Goal: Task Accomplishment & Management: Use online tool/utility

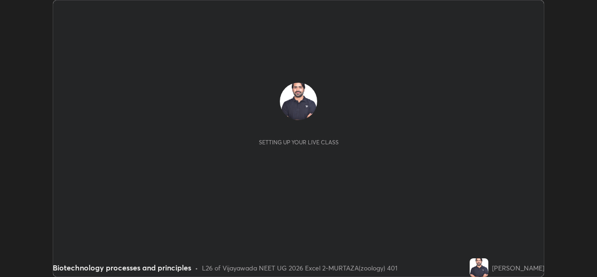
scroll to position [277, 597]
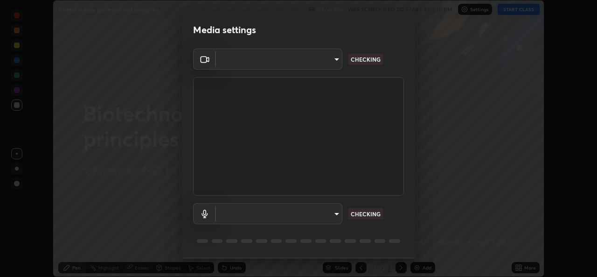
type input "3a992d1da3209f10b5da796cf46cb8db787427b461a3fd2b7253857f6e40e0ec"
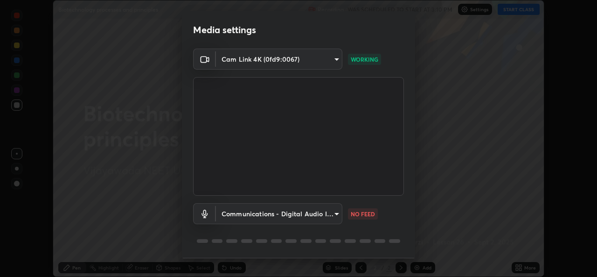
click at [335, 216] on body "Erase all Biotechnology processes and principles Recording WAS SCHEDULED TO STA…" at bounding box center [298, 138] width 597 height 277
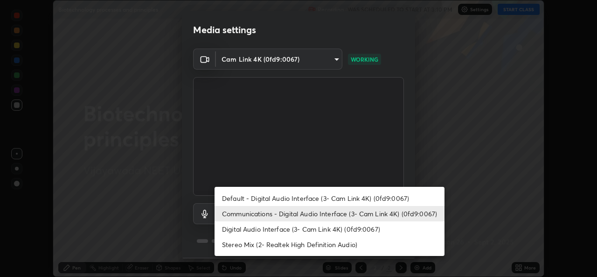
click at [325, 227] on li "Digital Audio Interface (3- Cam Link 4K) (0fd9:0067)" at bounding box center [330, 228] width 230 height 15
type input "0dce955b6b4f6b94a9b0145f851f3af49c125d8c235586a27029e9c8e3e71f78"
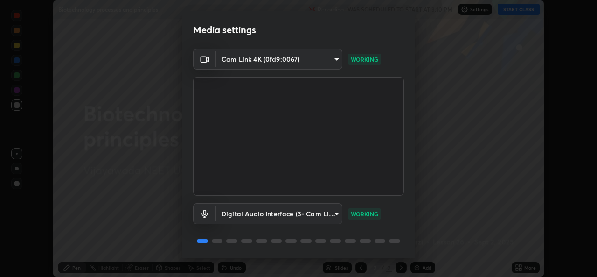
scroll to position [29, 0]
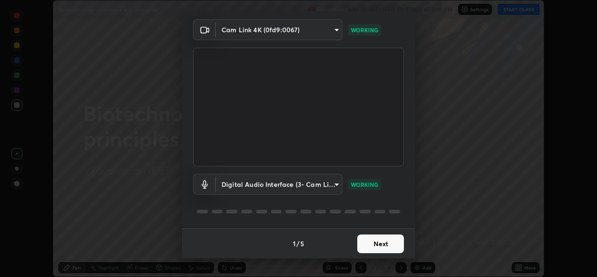
click at [372, 243] on button "Next" at bounding box center [380, 243] width 47 height 19
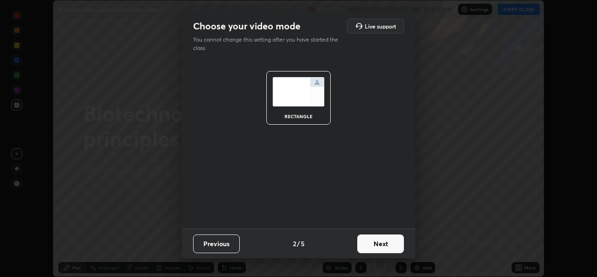
scroll to position [0, 0]
click at [378, 246] on button "Next" at bounding box center [380, 243] width 47 height 19
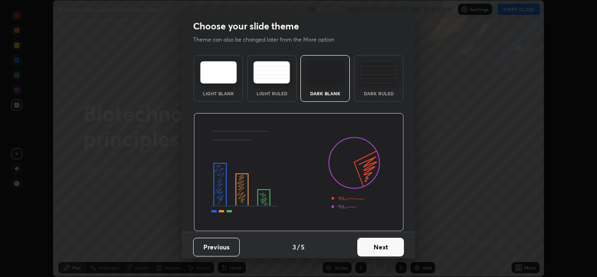
click at [376, 249] on button "Next" at bounding box center [380, 246] width 47 height 19
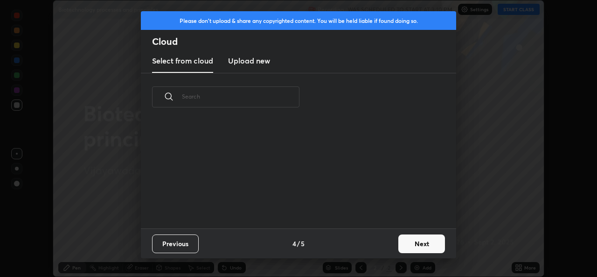
scroll to position [107, 300]
click at [409, 245] on button "Next" at bounding box center [421, 243] width 47 height 19
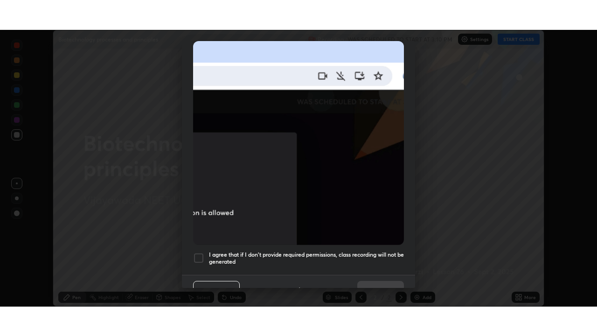
scroll to position [220, 0]
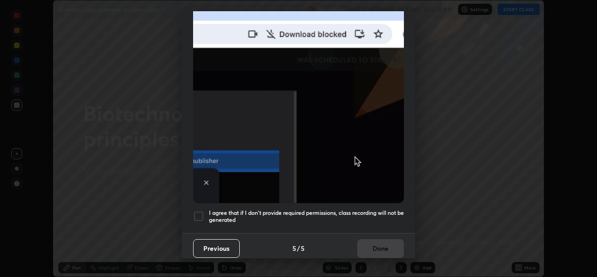
click at [199, 212] on div at bounding box center [198, 215] width 11 height 11
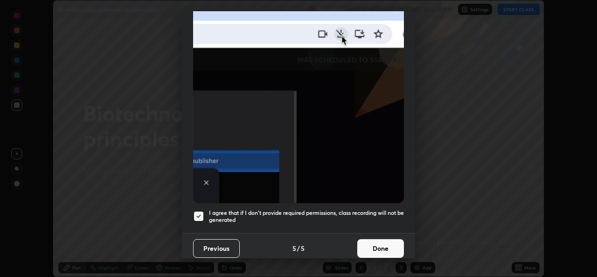
click at [385, 244] on button "Done" at bounding box center [380, 248] width 47 height 19
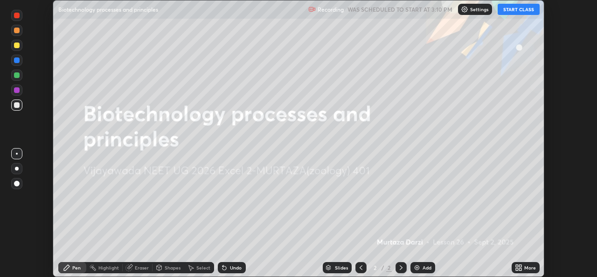
click at [520, 9] on button "START CLASS" at bounding box center [519, 9] width 42 height 11
click at [517, 269] on icon at bounding box center [517, 269] width 2 height 2
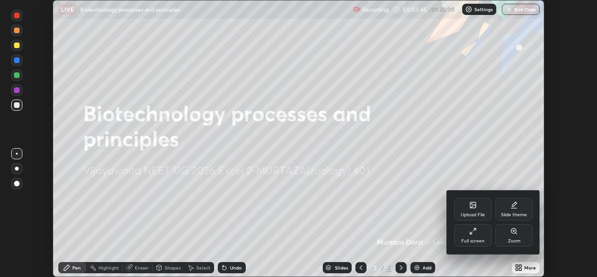
click at [479, 237] on div "Full screen" at bounding box center [472, 235] width 37 height 22
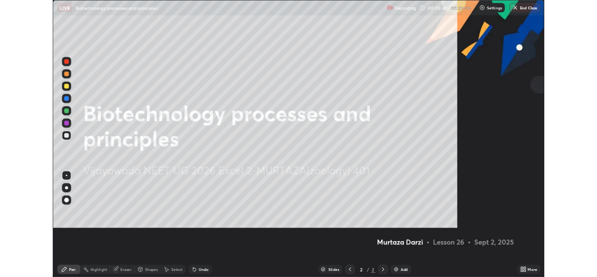
scroll to position [336, 597]
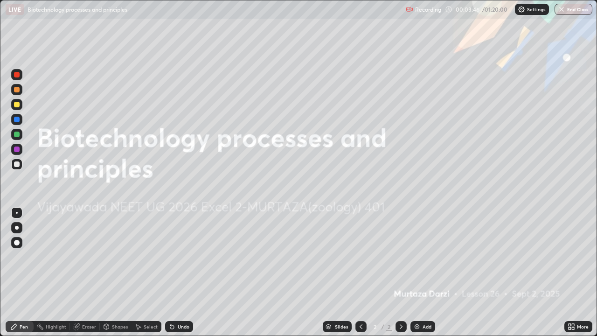
click at [426, 276] on div "Add" at bounding box center [427, 326] width 9 height 5
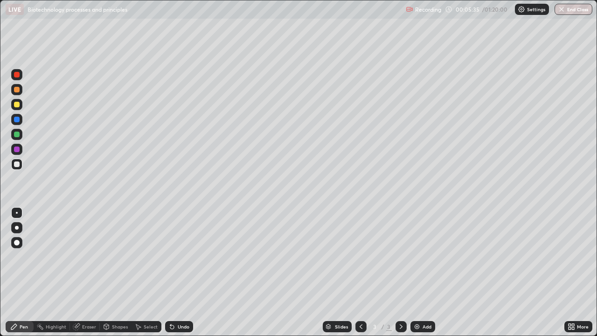
click at [20, 225] on div at bounding box center [16, 227] width 11 height 11
click at [19, 150] on div at bounding box center [17, 150] width 6 height 6
click at [18, 162] on div at bounding box center [17, 164] width 6 height 6
click at [421, 276] on div "Add" at bounding box center [423, 326] width 25 height 11
click at [16, 90] on div at bounding box center [17, 90] width 6 height 6
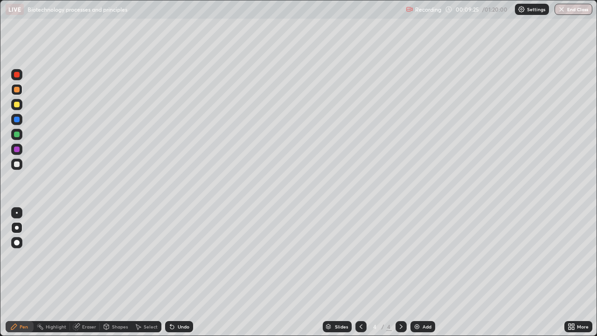
click at [20, 167] on div at bounding box center [16, 164] width 11 height 11
click at [421, 276] on div "Add" at bounding box center [423, 326] width 25 height 11
click at [423, 276] on div "Add" at bounding box center [427, 326] width 9 height 5
click at [17, 103] on div at bounding box center [17, 105] width 6 height 6
click at [18, 165] on div at bounding box center [17, 164] width 6 height 6
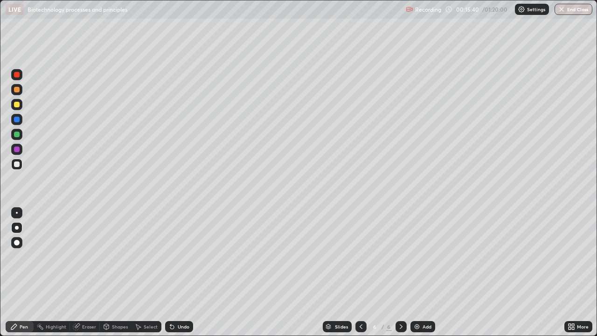
click at [18, 150] on div at bounding box center [17, 150] width 6 height 6
click at [290, 276] on div "Slides 6 / 6 Add" at bounding box center [378, 326] width 371 height 19
click at [417, 276] on img at bounding box center [416, 326] width 7 height 7
click at [17, 164] on div at bounding box center [17, 164] width 6 height 6
click at [175, 276] on div "Undo" at bounding box center [179, 326] width 28 height 11
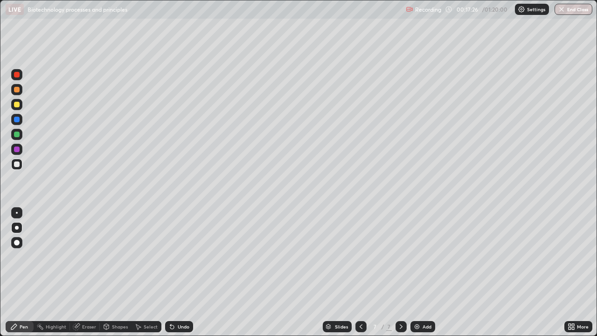
click at [17, 91] on div at bounding box center [17, 90] width 6 height 6
click at [16, 90] on div at bounding box center [17, 90] width 6 height 6
click at [19, 105] on div at bounding box center [17, 105] width 6 height 6
click at [19, 149] on div at bounding box center [17, 150] width 6 height 6
click at [18, 105] on div at bounding box center [17, 105] width 6 height 6
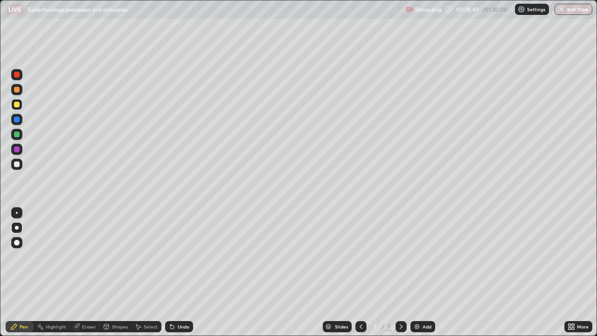
click at [16, 136] on div at bounding box center [17, 135] width 6 height 6
click at [18, 105] on div at bounding box center [17, 105] width 6 height 6
click at [18, 76] on div at bounding box center [17, 75] width 6 height 6
click at [17, 104] on div at bounding box center [17, 105] width 6 height 6
click at [16, 91] on div at bounding box center [17, 90] width 6 height 6
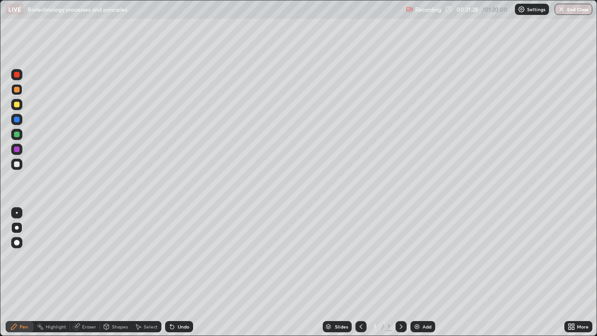
click at [17, 88] on div at bounding box center [17, 90] width 6 height 6
click at [16, 102] on div at bounding box center [17, 105] width 6 height 6
click at [19, 90] on div at bounding box center [17, 90] width 6 height 6
click at [17, 90] on div at bounding box center [17, 90] width 6 height 6
click at [18, 135] on div at bounding box center [17, 135] width 6 height 6
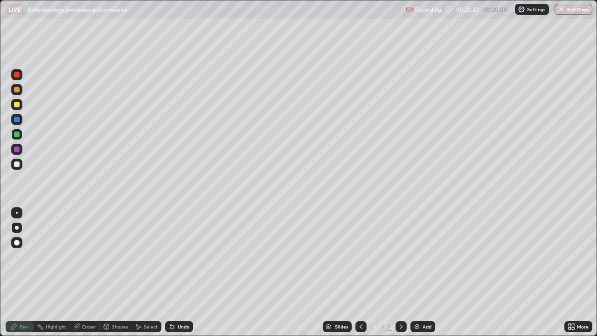
click at [146, 276] on div "Select" at bounding box center [151, 326] width 14 height 5
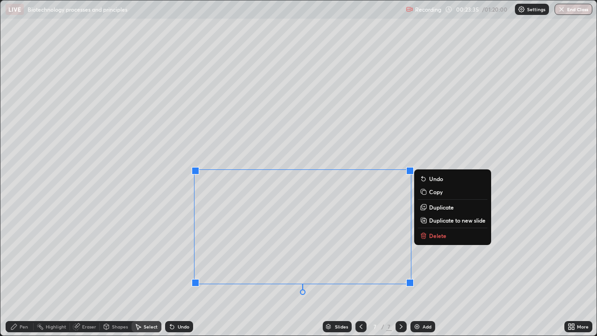
click at [300, 153] on div "0 ° Undo Copy Duplicate Duplicate to new slide Delete" at bounding box center [298, 167] width 596 height 335
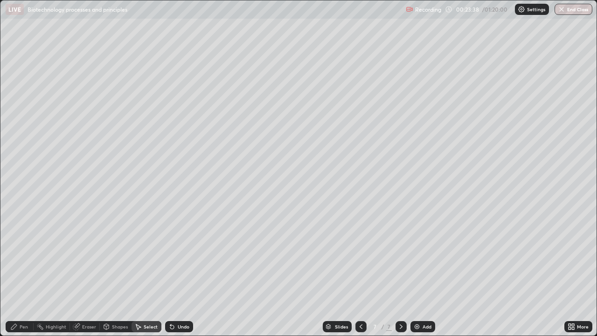
click at [24, 276] on div "Pen" at bounding box center [20, 326] width 28 height 11
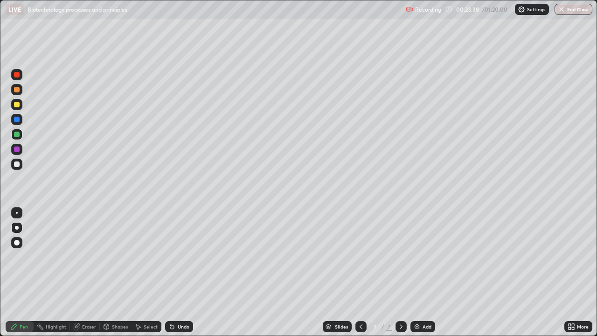
click at [80, 276] on div "Eraser" at bounding box center [85, 326] width 30 height 11
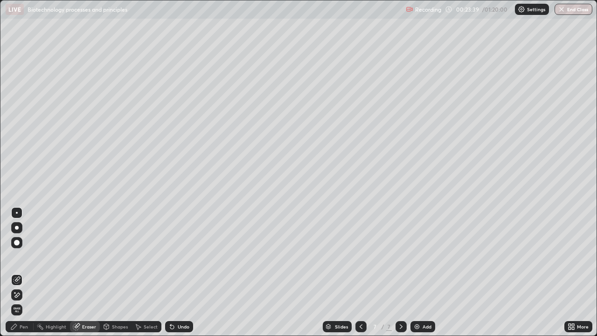
click at [17, 276] on icon at bounding box center [17, 279] width 5 height 5
click at [20, 276] on div "Pen" at bounding box center [20, 326] width 28 height 11
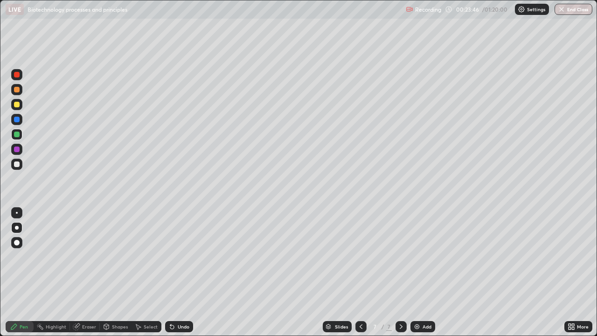
click at [418, 276] on img at bounding box center [416, 326] width 7 height 7
click at [17, 105] on div at bounding box center [17, 105] width 6 height 6
click at [16, 88] on div at bounding box center [17, 90] width 6 height 6
click at [17, 148] on div at bounding box center [17, 150] width 6 height 6
click at [19, 105] on div at bounding box center [17, 105] width 6 height 6
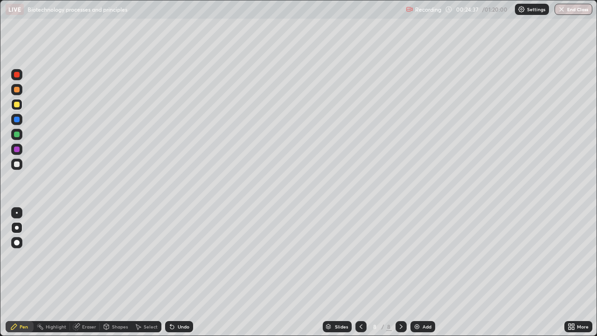
click at [360, 276] on icon at bounding box center [360, 326] width 7 height 7
click at [400, 276] on icon at bounding box center [401, 326] width 7 height 7
click at [22, 94] on div at bounding box center [16, 89] width 11 height 15
click at [177, 276] on div "Undo" at bounding box center [179, 326] width 28 height 11
click at [17, 105] on div at bounding box center [17, 105] width 6 height 6
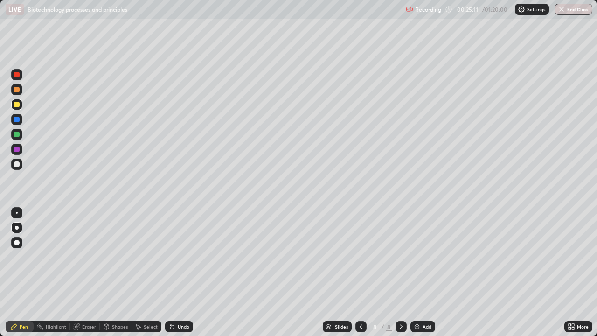
click at [17, 88] on div at bounding box center [17, 90] width 6 height 6
click at [17, 105] on div at bounding box center [17, 105] width 6 height 6
click at [16, 150] on div at bounding box center [17, 150] width 6 height 6
click at [18, 165] on div at bounding box center [17, 164] width 6 height 6
click at [18, 163] on div at bounding box center [17, 164] width 6 height 6
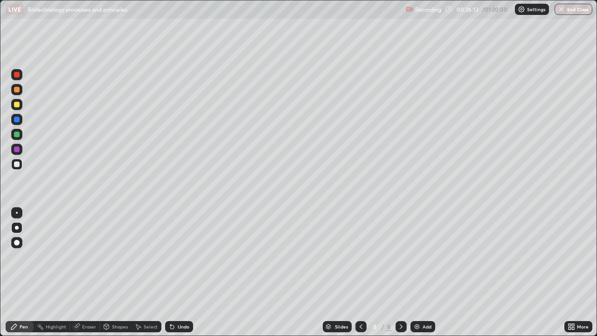
click at [14, 103] on div at bounding box center [17, 105] width 6 height 6
click at [17, 89] on div at bounding box center [17, 90] width 6 height 6
click at [356, 276] on div at bounding box center [361, 326] width 11 height 11
click at [399, 276] on icon at bounding box center [401, 326] width 7 height 7
click at [420, 276] on img at bounding box center [416, 326] width 7 height 7
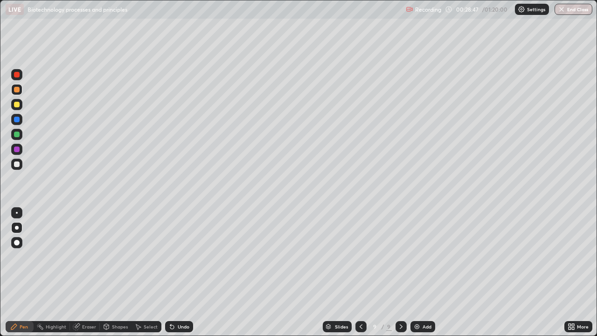
click at [360, 276] on icon at bounding box center [361, 326] width 3 height 5
click at [151, 276] on div "Select" at bounding box center [151, 326] width 14 height 5
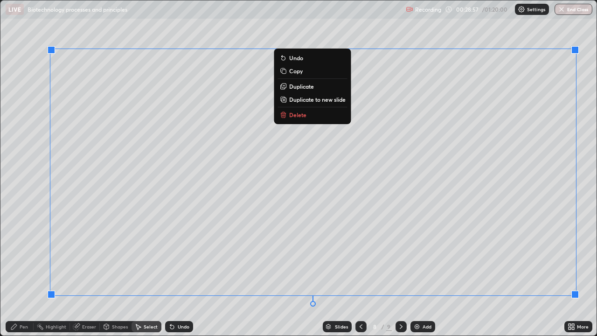
click at [326, 102] on p "Duplicate to new slide" at bounding box center [317, 99] width 56 height 7
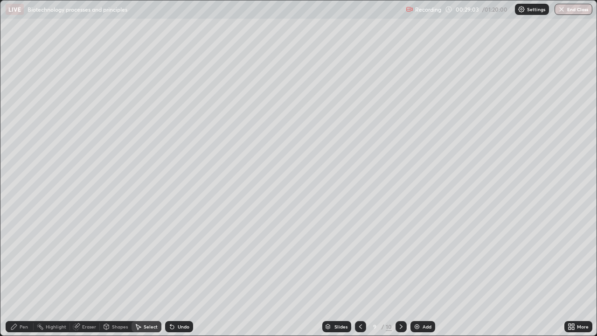
click at [79, 276] on icon at bounding box center [76, 326] width 7 height 7
click at [145, 276] on div "Select" at bounding box center [151, 326] width 14 height 5
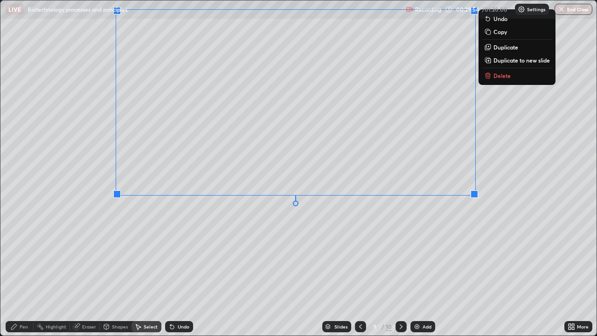
click at [270, 216] on div "0 ° Undo Copy Duplicate Duplicate to new slide Delete" at bounding box center [298, 167] width 596 height 335
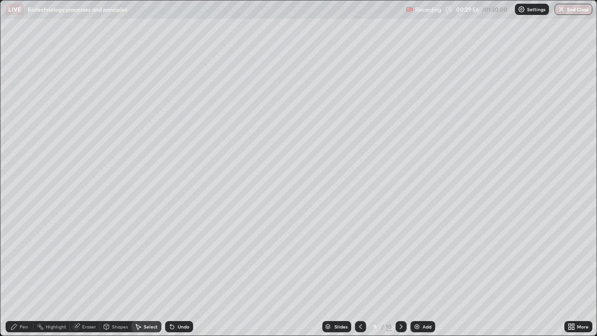
click at [84, 276] on div "Eraser" at bounding box center [89, 326] width 14 height 5
click at [16, 276] on icon at bounding box center [16, 279] width 7 height 7
click at [27, 276] on div "Pen" at bounding box center [24, 326] width 8 height 5
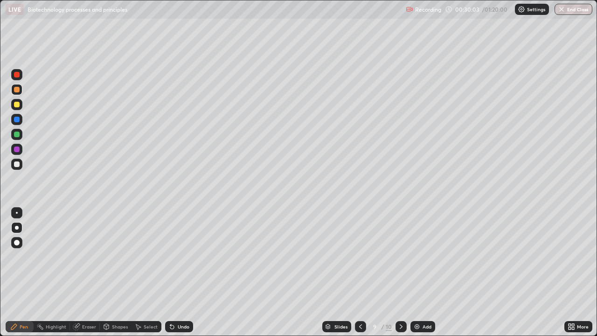
click at [17, 103] on div at bounding box center [17, 105] width 6 height 6
click at [171, 276] on icon at bounding box center [172, 327] width 4 height 4
click at [174, 276] on icon at bounding box center [171, 326] width 7 height 7
click at [21, 88] on div at bounding box center [16, 89] width 11 height 11
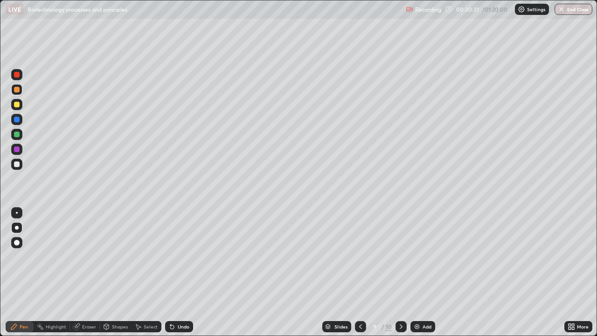
click at [171, 276] on icon at bounding box center [172, 327] width 4 height 4
click at [17, 135] on div at bounding box center [17, 135] width 6 height 6
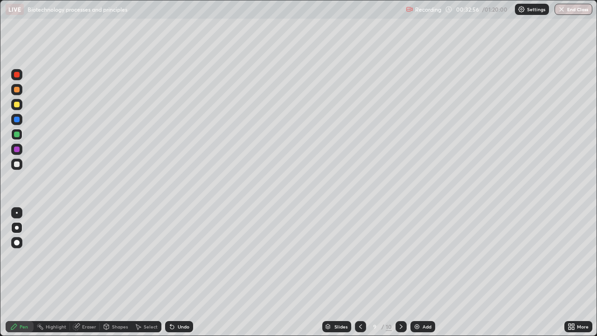
click at [86, 276] on div "Eraser" at bounding box center [89, 326] width 14 height 5
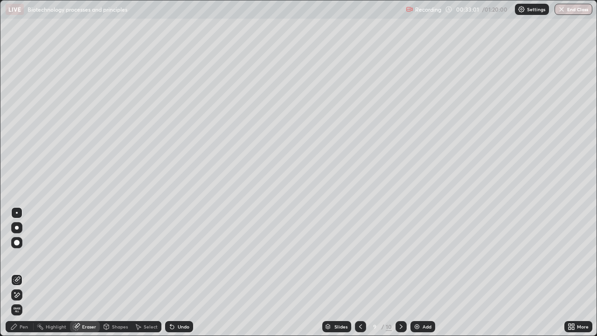
click at [23, 276] on div "Pen" at bounding box center [24, 326] width 8 height 5
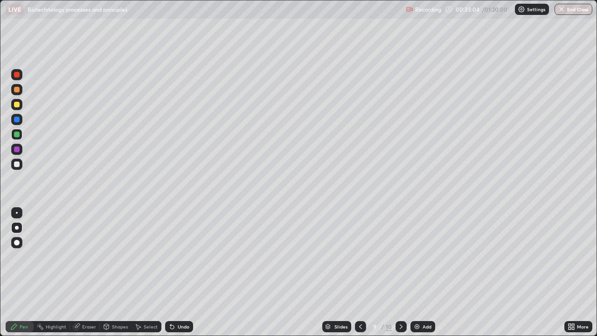
click at [18, 163] on div at bounding box center [17, 164] width 6 height 6
click at [16, 152] on div at bounding box center [17, 150] width 6 height 6
click at [15, 74] on div at bounding box center [17, 75] width 6 height 6
click at [17, 90] on div at bounding box center [17, 90] width 6 height 6
click at [147, 276] on div "Select" at bounding box center [151, 326] width 14 height 5
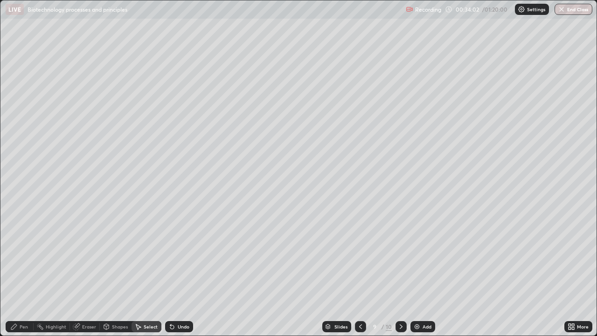
click at [22, 276] on div "Pen" at bounding box center [24, 326] width 8 height 5
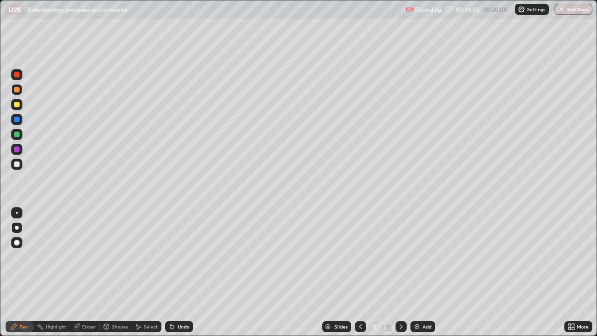
click at [151, 276] on div "Select" at bounding box center [151, 326] width 14 height 5
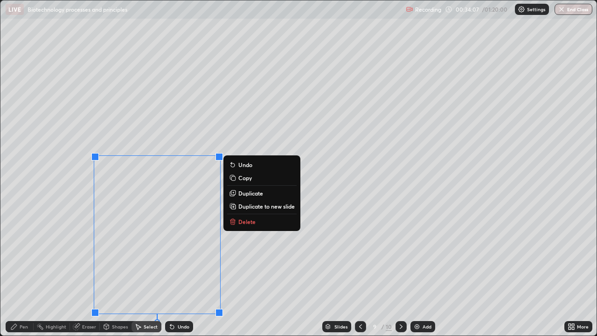
click at [254, 194] on p "Duplicate" at bounding box center [250, 192] width 25 height 7
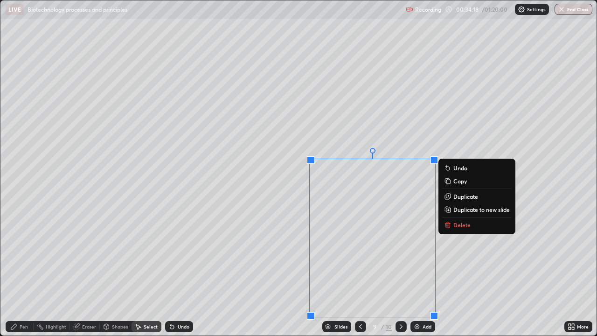
click at [69, 265] on div "0 ° Undo Copy Duplicate Duplicate to new slide Delete" at bounding box center [298, 167] width 596 height 335
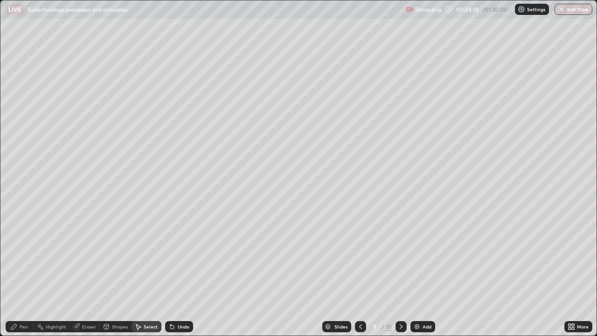
click at [24, 276] on div "Pen" at bounding box center [24, 326] width 8 height 5
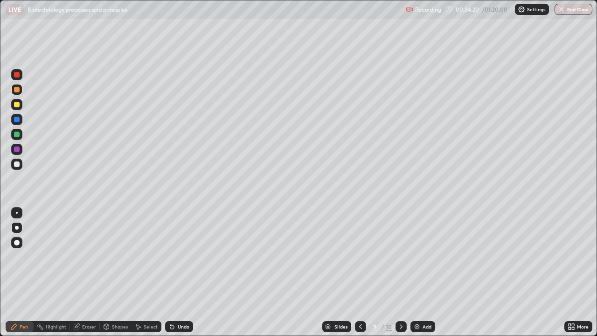
click at [81, 276] on div "Eraser" at bounding box center [85, 326] width 30 height 11
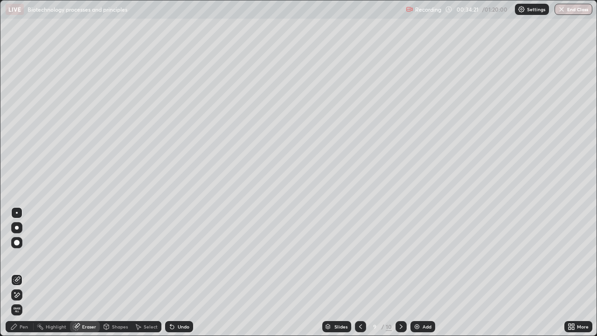
click at [18, 276] on icon at bounding box center [17, 279] width 5 height 5
click at [22, 276] on div "Pen" at bounding box center [24, 326] width 8 height 5
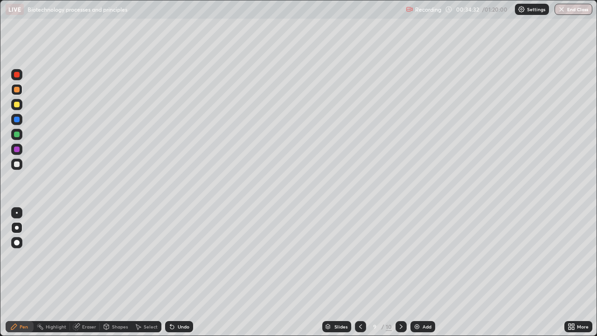
click at [80, 276] on div "Eraser" at bounding box center [85, 326] width 30 height 11
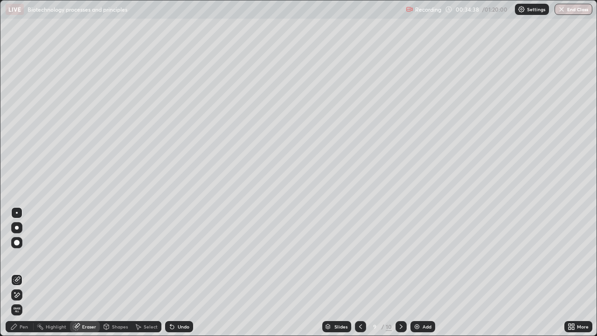
click at [19, 276] on div "Pen" at bounding box center [20, 326] width 28 height 11
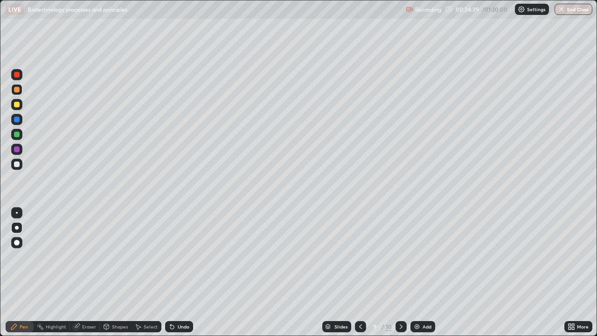
click at [17, 88] on div at bounding box center [17, 90] width 6 height 6
click at [17, 162] on div at bounding box center [17, 164] width 6 height 6
click at [19, 89] on div at bounding box center [17, 90] width 6 height 6
click at [420, 276] on img at bounding box center [416, 326] width 7 height 7
click at [17, 162] on div at bounding box center [17, 164] width 6 height 6
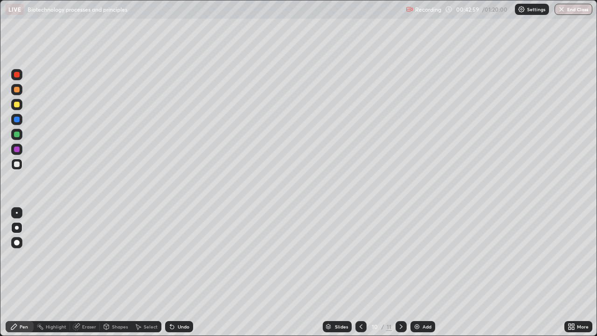
click at [19, 105] on div at bounding box center [17, 105] width 6 height 6
click at [15, 121] on div at bounding box center [17, 120] width 6 height 6
click at [16, 133] on div at bounding box center [17, 135] width 6 height 6
click at [18, 121] on div at bounding box center [17, 120] width 6 height 6
click at [89, 276] on div "Eraser" at bounding box center [89, 326] width 14 height 5
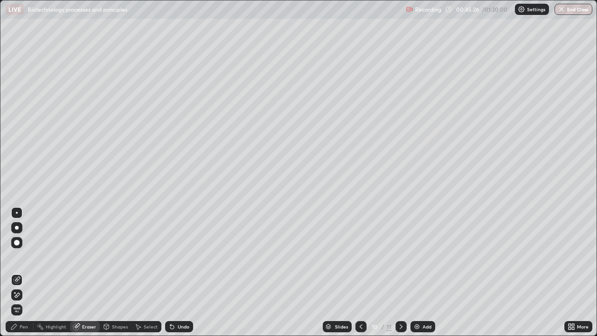
click at [17, 276] on icon at bounding box center [16, 279] width 7 height 7
click at [420, 276] on div "Add" at bounding box center [423, 326] width 25 height 11
click at [359, 276] on icon at bounding box center [360, 326] width 7 height 7
click at [358, 276] on icon at bounding box center [360, 326] width 7 height 7
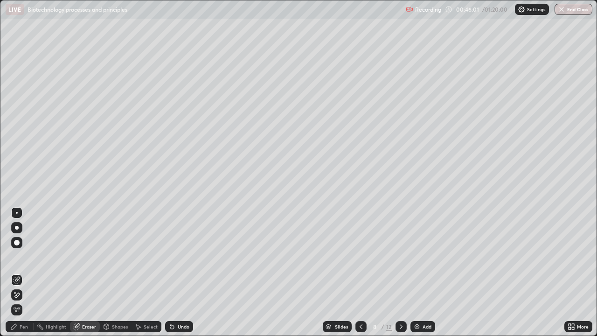
click at [400, 276] on icon at bounding box center [401, 326] width 7 height 7
click at [145, 276] on div "Select" at bounding box center [151, 326] width 14 height 5
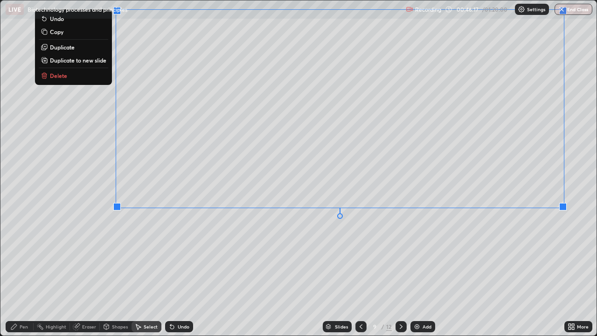
click at [56, 33] on p "Copy" at bounding box center [57, 31] width 14 height 7
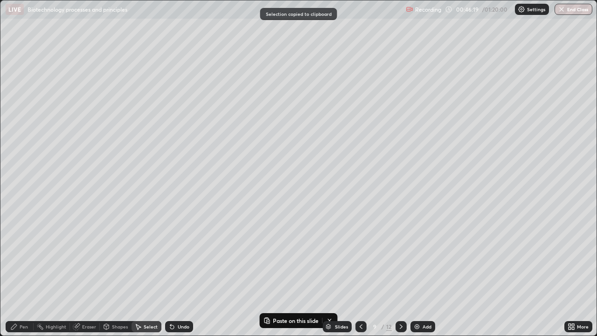
click at [400, 276] on icon at bounding box center [401, 326] width 7 height 7
click at [399, 276] on icon at bounding box center [401, 326] width 7 height 7
click at [296, 276] on div "Slides 11 / 12 Add" at bounding box center [378, 326] width 371 height 19
click at [330, 276] on div "Slides 11 / 12 Add" at bounding box center [378, 326] width 371 height 19
click at [303, 276] on div "Slides 11 / 12 Add" at bounding box center [378, 326] width 371 height 19
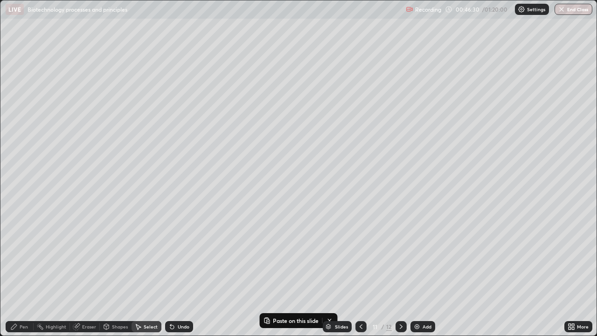
click at [286, 276] on div "Slides 11 / 12 Add" at bounding box center [378, 326] width 371 height 19
click at [267, 276] on div "Slides 11 / 12 Add" at bounding box center [378, 326] width 371 height 19
click at [270, 276] on div "Slides 11 / 12 Add" at bounding box center [378, 326] width 371 height 19
click at [274, 276] on div "Slides 11 / 12 Add" at bounding box center [378, 326] width 371 height 19
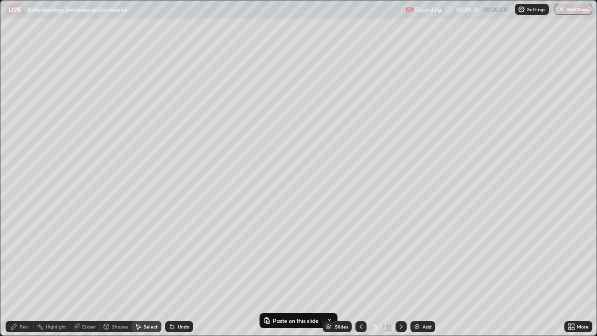
click at [279, 276] on div "Slides 11 / 12 Add" at bounding box center [378, 326] width 371 height 19
click at [285, 276] on div "Slides 11 / 12 Add" at bounding box center [378, 326] width 371 height 19
click at [289, 276] on div "Slides 11 / 12 Add" at bounding box center [378, 326] width 371 height 19
click at [294, 276] on div "Slides 11 / 12 Add" at bounding box center [378, 326] width 371 height 19
click at [298, 276] on div "Slides 11 / 12 Add" at bounding box center [378, 326] width 371 height 19
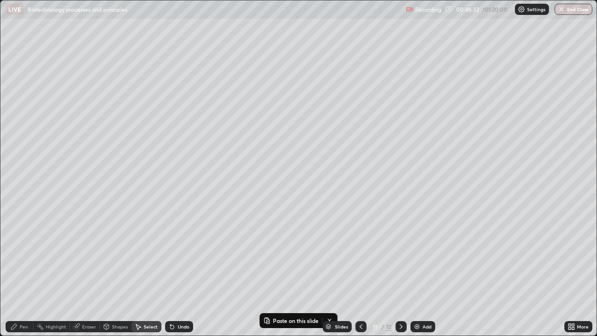
click at [299, 276] on div "Slides 11 / 12 Add" at bounding box center [378, 326] width 371 height 19
click at [296, 276] on div "Slides 11 / 12 Add" at bounding box center [378, 326] width 371 height 19
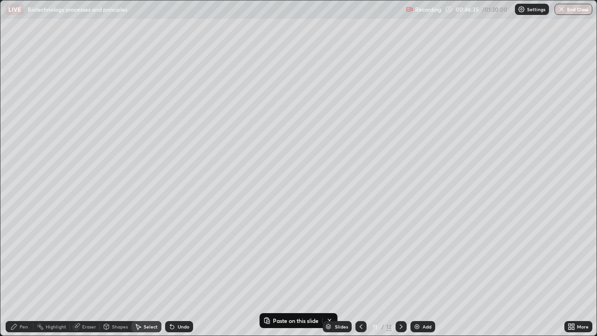
click at [296, 276] on div "Slides 11 / 12 Add" at bounding box center [378, 326] width 371 height 19
click at [291, 276] on div "Slides 11 / 12 Add" at bounding box center [378, 326] width 371 height 19
click at [361, 276] on icon at bounding box center [360, 326] width 7 height 7
click at [359, 276] on icon at bounding box center [360, 326] width 7 height 7
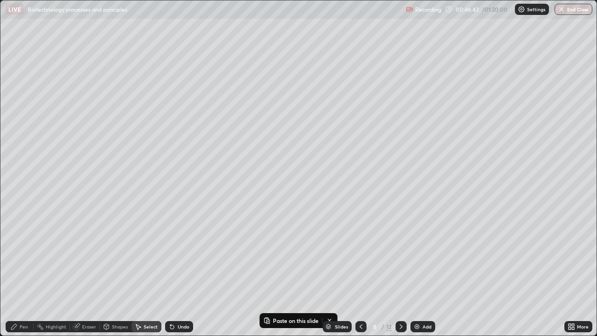
click at [147, 276] on div "Select" at bounding box center [151, 326] width 14 height 5
click at [145, 276] on div "Select" at bounding box center [151, 326] width 14 height 5
click at [146, 276] on div "Select" at bounding box center [151, 326] width 14 height 5
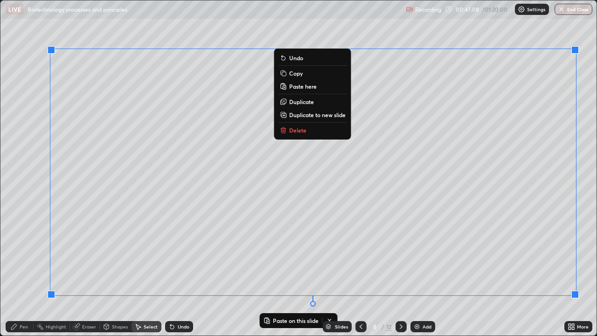
click at [314, 116] on p "Duplicate to new slide" at bounding box center [317, 114] width 56 height 7
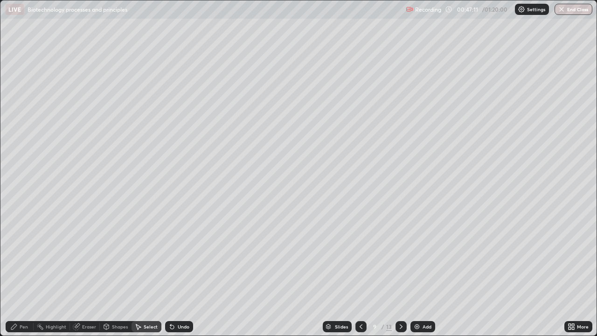
click at [400, 276] on icon at bounding box center [401, 326] width 7 height 7
click at [360, 276] on icon at bounding box center [360, 326] width 7 height 7
click at [580, 276] on div "More" at bounding box center [579, 326] width 28 height 11
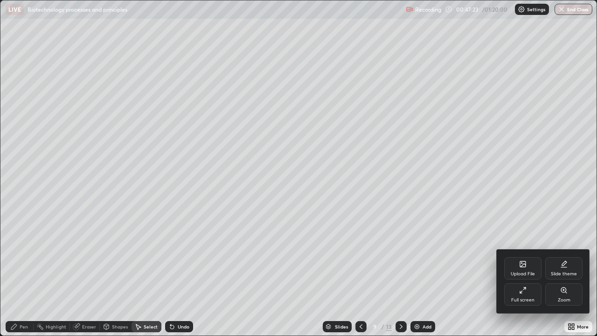
click at [459, 276] on div at bounding box center [298, 168] width 597 height 336
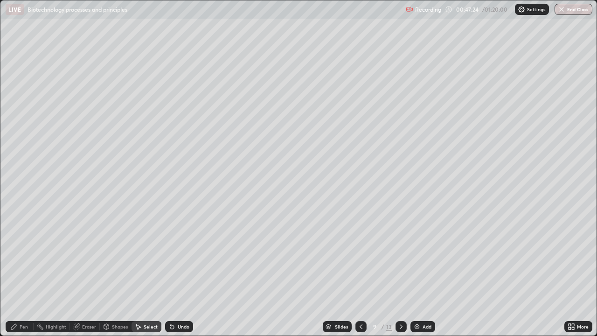
click at [360, 276] on icon at bounding box center [361, 326] width 3 height 5
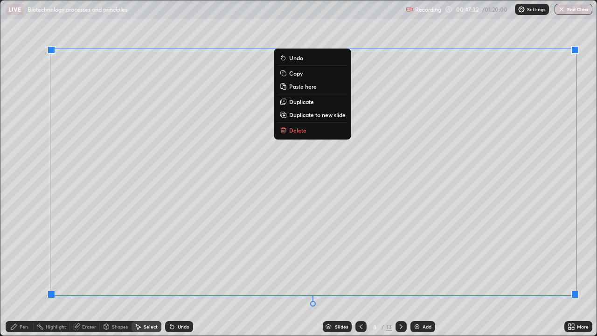
click at [294, 71] on p "Copy" at bounding box center [296, 73] width 14 height 7
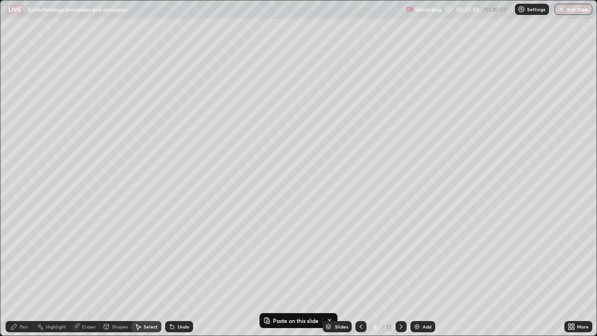
click at [400, 276] on icon at bounding box center [401, 326] width 7 height 7
click at [399, 276] on icon at bounding box center [401, 326] width 7 height 7
click at [400, 276] on icon at bounding box center [401, 326] width 7 height 7
click at [286, 269] on p "Paste here" at bounding box center [290, 267] width 28 height 7
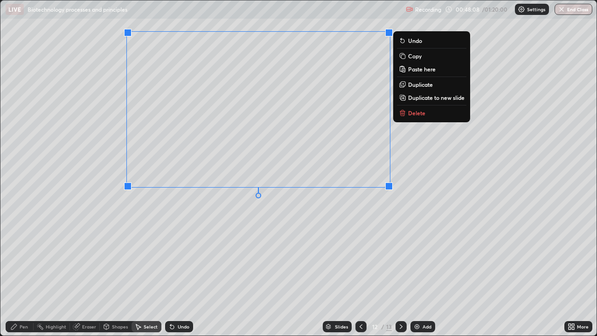
click at [405, 221] on div "0 ° Undo Copy Paste here Duplicate Duplicate to new slide Delete" at bounding box center [298, 167] width 596 height 335
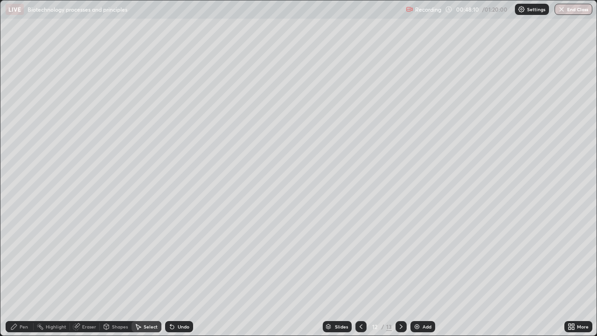
click at [78, 276] on div "Eraser" at bounding box center [85, 326] width 30 height 11
click at [18, 276] on icon at bounding box center [17, 279] width 5 height 5
click at [21, 276] on div "Pen" at bounding box center [24, 326] width 8 height 5
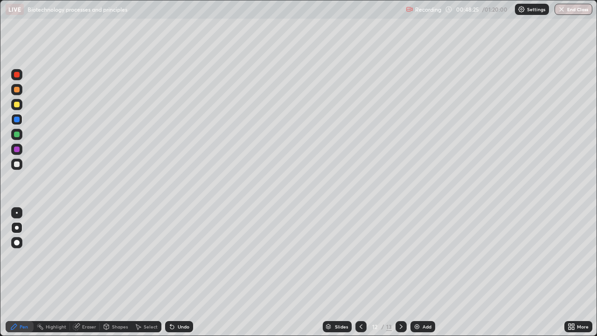
click at [18, 104] on div at bounding box center [17, 105] width 6 height 6
click at [357, 276] on div at bounding box center [361, 326] width 11 height 11
click at [361, 276] on icon at bounding box center [360, 326] width 7 height 7
click at [360, 276] on icon at bounding box center [360, 326] width 7 height 7
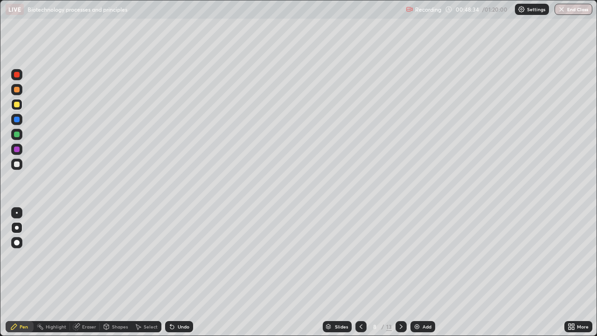
click at [360, 276] on icon at bounding box center [360, 326] width 7 height 7
click at [399, 276] on div at bounding box center [401, 326] width 11 height 11
click at [401, 276] on icon at bounding box center [401, 326] width 3 height 5
click at [400, 276] on icon at bounding box center [401, 326] width 7 height 7
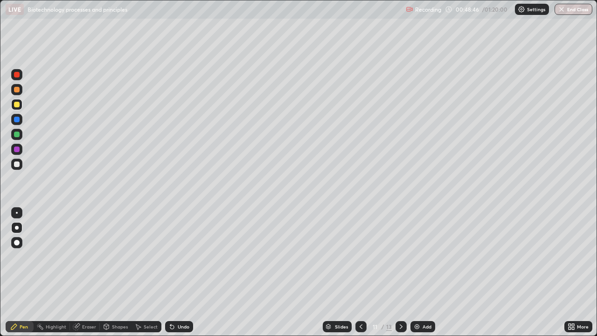
click at [402, 276] on icon at bounding box center [401, 326] width 7 height 7
click at [19, 134] on div at bounding box center [17, 135] width 6 height 6
click at [18, 91] on div at bounding box center [17, 90] width 6 height 6
click at [86, 276] on div "Eraser" at bounding box center [89, 326] width 14 height 5
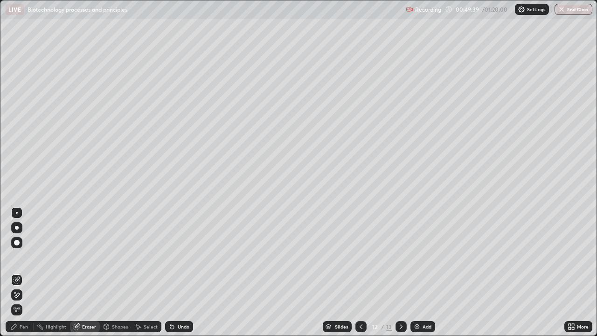
click at [17, 276] on icon at bounding box center [16, 279] width 7 height 7
click at [23, 276] on div "Pen" at bounding box center [24, 326] width 8 height 5
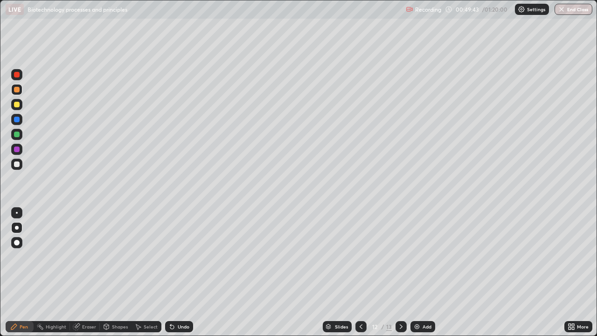
click at [18, 147] on div at bounding box center [17, 150] width 6 height 6
click at [19, 164] on div at bounding box center [17, 164] width 6 height 6
click at [18, 104] on div at bounding box center [17, 105] width 6 height 6
click at [15, 103] on div at bounding box center [17, 105] width 6 height 6
click at [17, 88] on div at bounding box center [17, 90] width 6 height 6
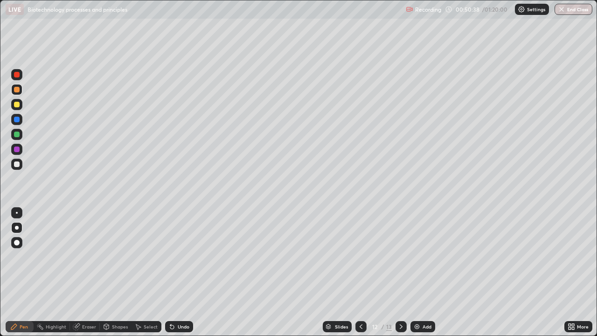
click at [18, 134] on div at bounding box center [17, 135] width 6 height 6
click at [178, 276] on div "Undo" at bounding box center [184, 326] width 12 height 5
click at [180, 276] on div "Undo" at bounding box center [184, 326] width 12 height 5
click at [181, 276] on div "Undo" at bounding box center [184, 326] width 12 height 5
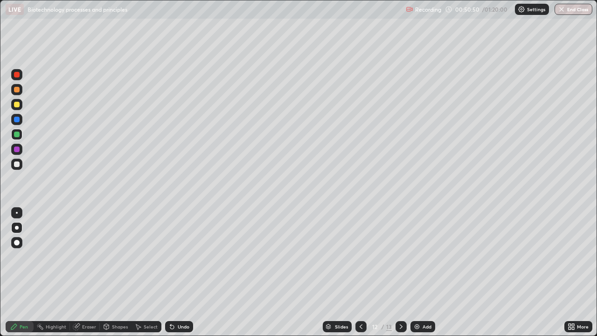
click at [17, 119] on div at bounding box center [17, 120] width 6 height 6
click at [16, 164] on div at bounding box center [17, 164] width 6 height 6
click at [17, 121] on div at bounding box center [17, 120] width 6 height 6
click at [572, 276] on icon at bounding box center [573, 325] width 2 height 2
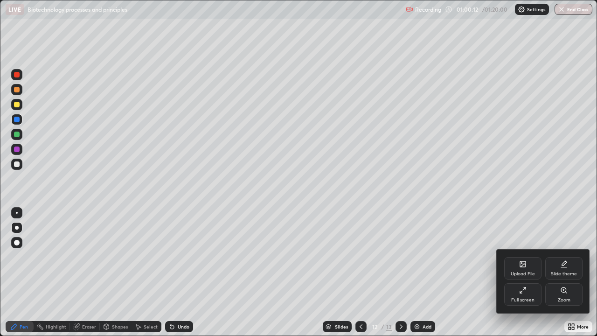
click at [524, 276] on div "Full screen" at bounding box center [522, 300] width 23 height 5
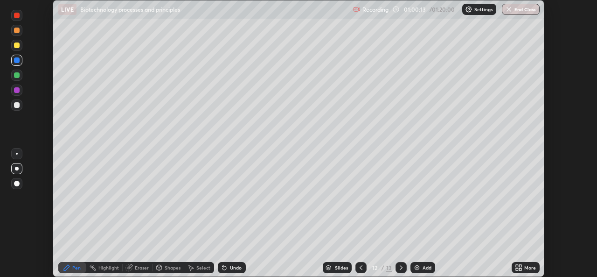
scroll to position [46382, 46062]
click at [520, 12] on button "End Class" at bounding box center [521, 9] width 37 height 11
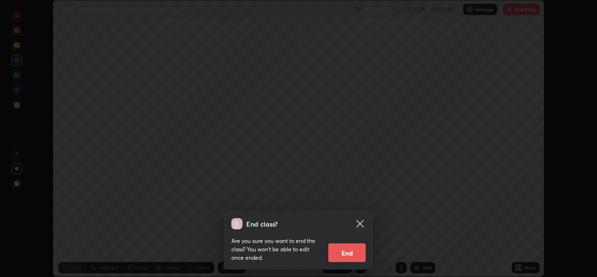
click at [351, 254] on button "End" at bounding box center [346, 252] width 37 height 19
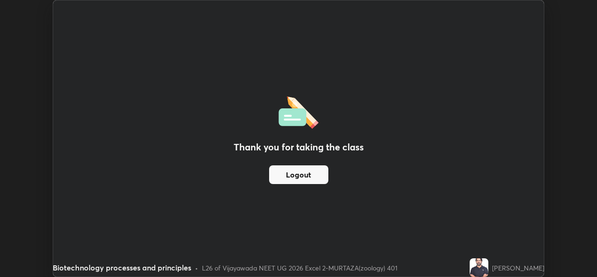
click at [314, 173] on button "Logout" at bounding box center [298, 174] width 59 height 19
click at [309, 176] on button "Logout" at bounding box center [298, 174] width 59 height 19
click at [308, 179] on button "Logout" at bounding box center [298, 174] width 59 height 19
click at [309, 177] on button "Logout" at bounding box center [298, 174] width 59 height 19
click at [310, 177] on button "Logout" at bounding box center [298, 174] width 59 height 19
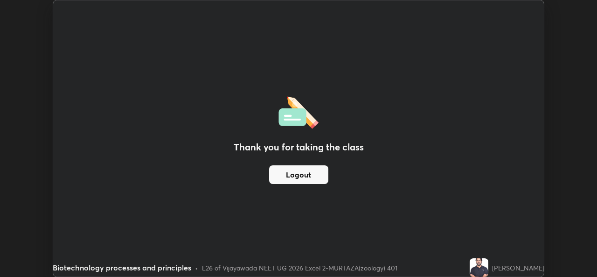
click at [311, 178] on button "Logout" at bounding box center [298, 174] width 59 height 19
click at [313, 175] on button "Logout" at bounding box center [298, 174] width 59 height 19
click at [295, 178] on button "Logout" at bounding box center [298, 174] width 59 height 19
click at [292, 170] on button "Logout" at bounding box center [298, 174] width 59 height 19
